Goal: Navigation & Orientation: Understand site structure

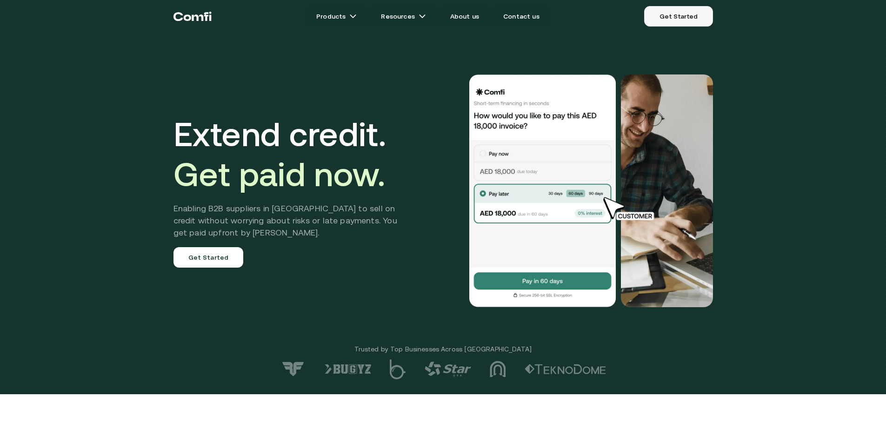
click at [677, 13] on link "Get Started" at bounding box center [678, 16] width 68 height 20
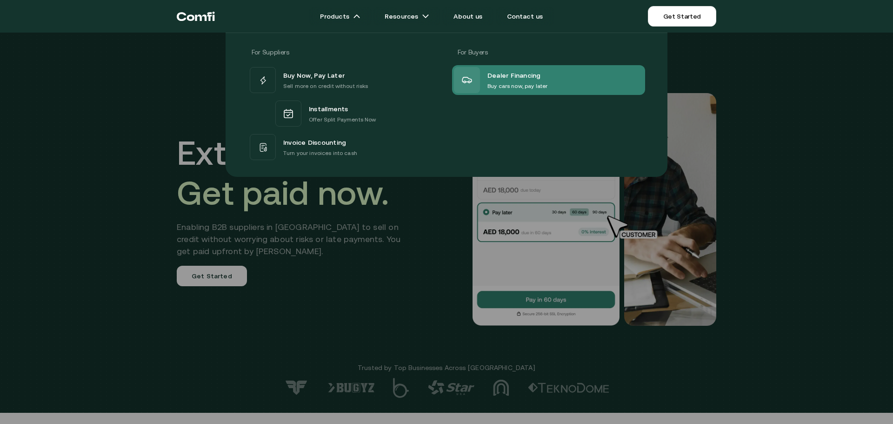
click at [503, 84] on p "Buy cars now, pay later" at bounding box center [517, 85] width 60 height 9
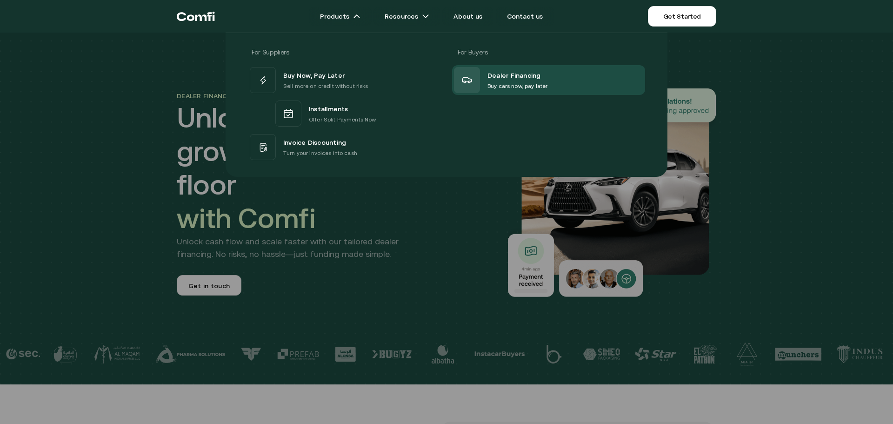
click at [419, 295] on div at bounding box center [446, 245] width 893 height 424
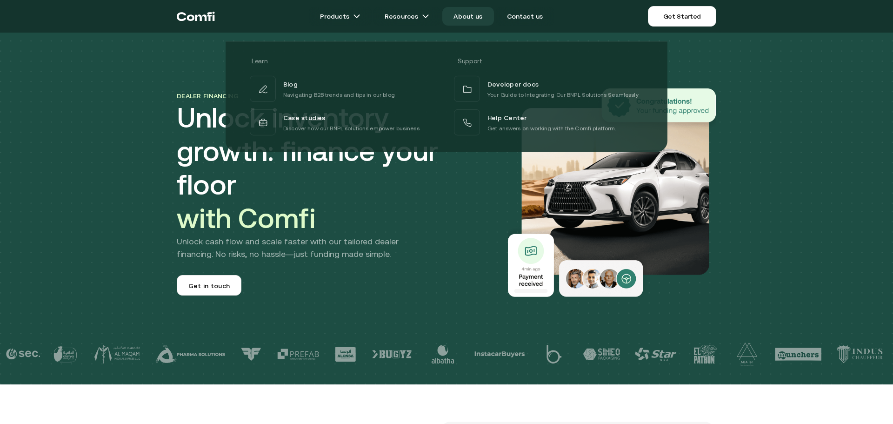
click at [457, 19] on link "About us" at bounding box center [467, 16] width 51 height 19
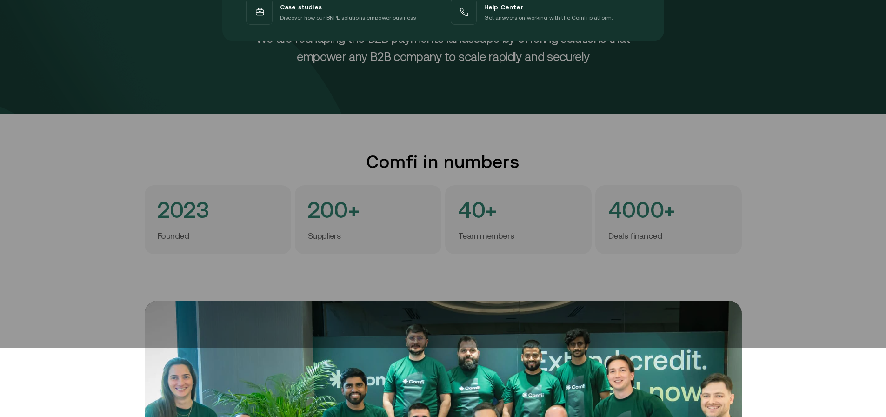
scroll to position [139, 0]
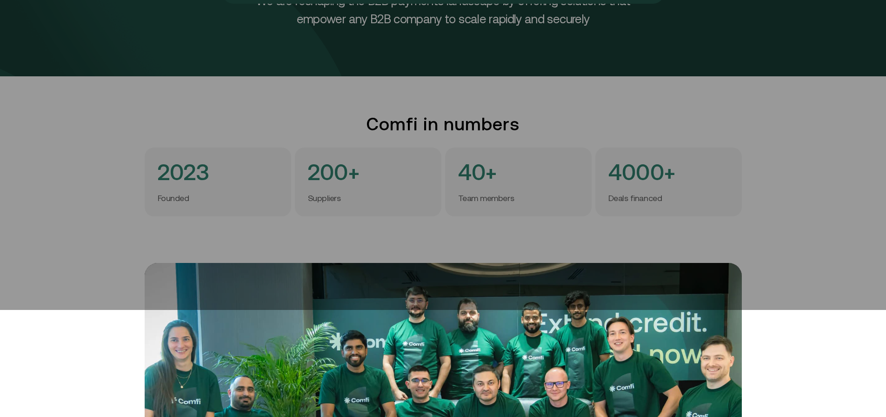
click at [751, 227] on div at bounding box center [443, 101] width 886 height 417
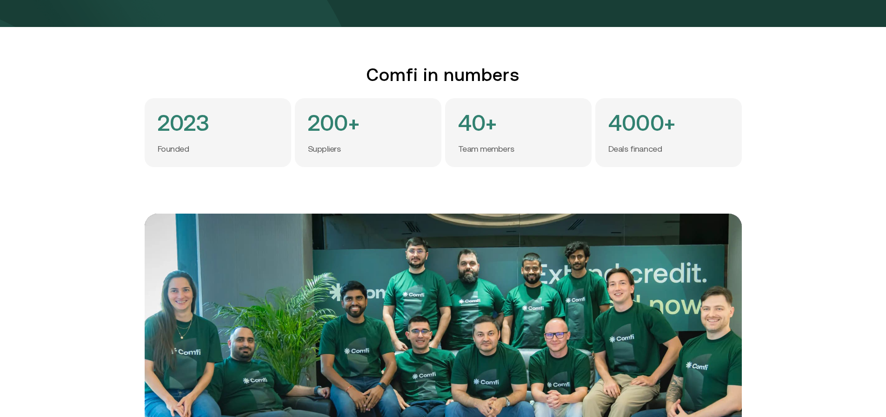
scroll to position [0, 0]
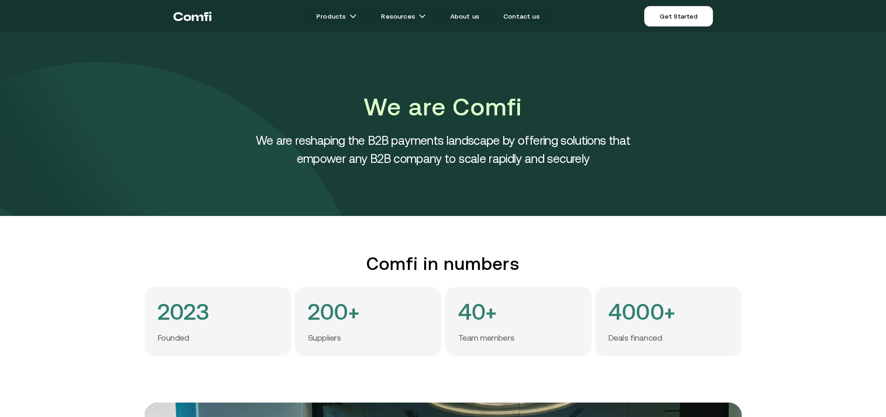
click at [192, 8] on icon "Return to the top of the Comfi home page" at bounding box center [192, 16] width 38 height 28
